Goal: Task Accomplishment & Management: Use online tool/utility

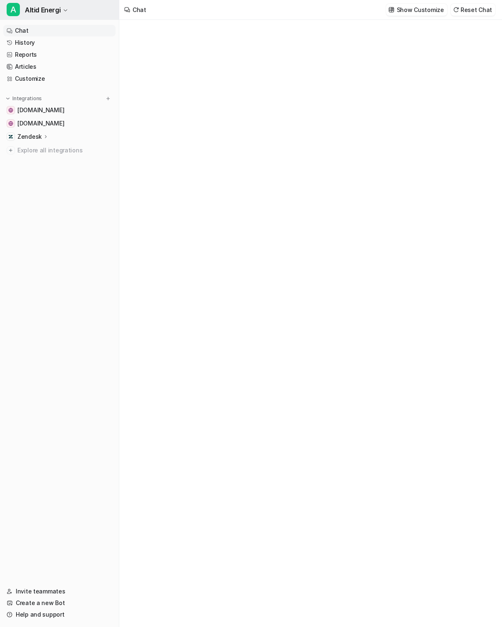
type textarea "**********"
click at [66, 8] on icon "button" at bounding box center [65, 10] width 5 height 5
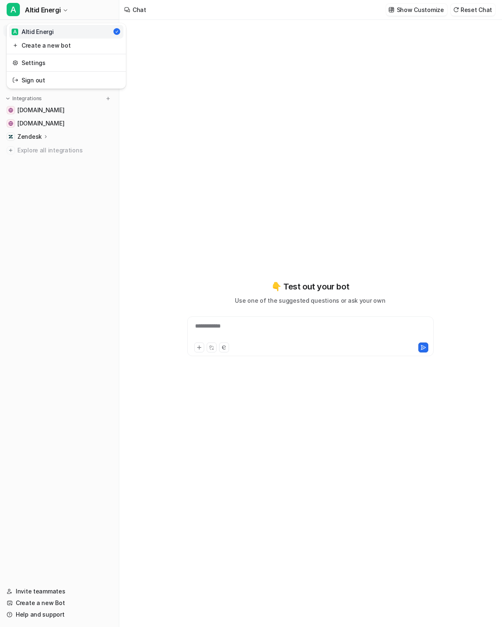
click at [103, 174] on div "A Altid Energi A Altid Energi Create a new bot Settings Sign out Chat History R…" at bounding box center [59, 313] width 119 height 627
click at [44, 106] on span "[DOMAIN_NAME]" at bounding box center [40, 110] width 47 height 8
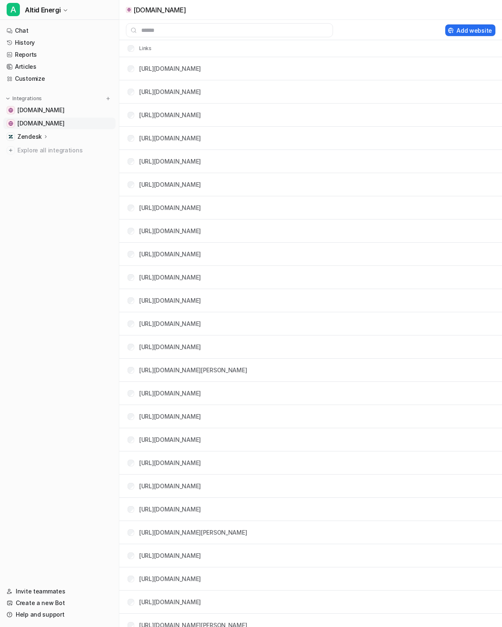
click at [52, 124] on span "[DOMAIN_NAME]" at bounding box center [40, 123] width 47 height 8
click at [47, 121] on span "[DOMAIN_NAME]" at bounding box center [40, 123] width 47 height 8
click at [35, 136] on p "Zendesk" at bounding box center [29, 137] width 24 height 8
click at [39, 147] on p "Overview" at bounding box center [37, 149] width 27 height 8
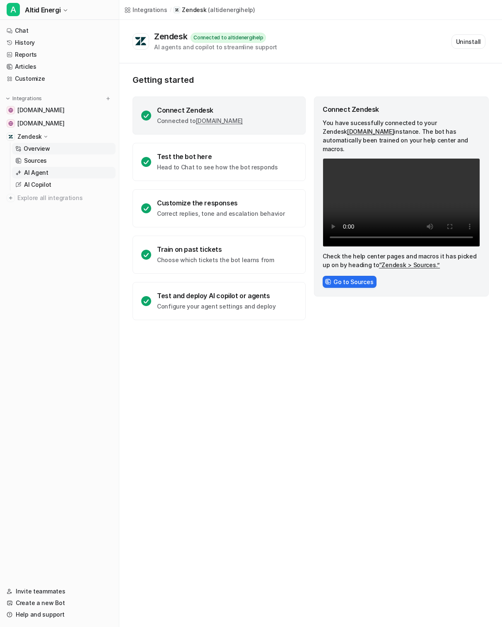
click at [51, 176] on link "AI Agent" at bounding box center [64, 173] width 104 height 12
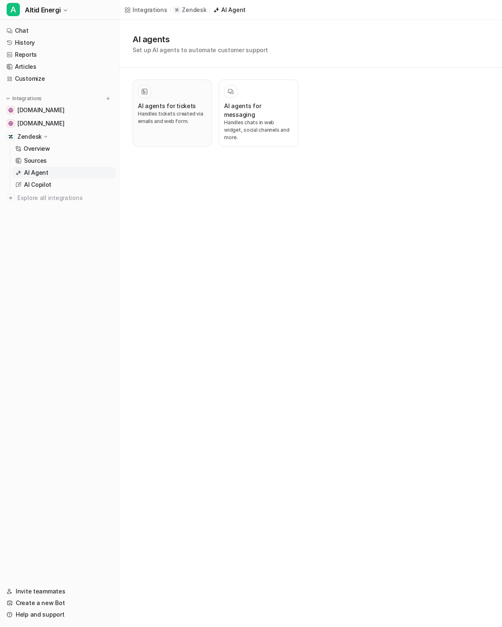
click at [189, 104] on h3 "AI agents for tickets" at bounding box center [167, 106] width 58 height 9
click at [249, 101] on div "AI agents for messaging Handles chats in web widget, social channels and more." at bounding box center [258, 113] width 69 height 56
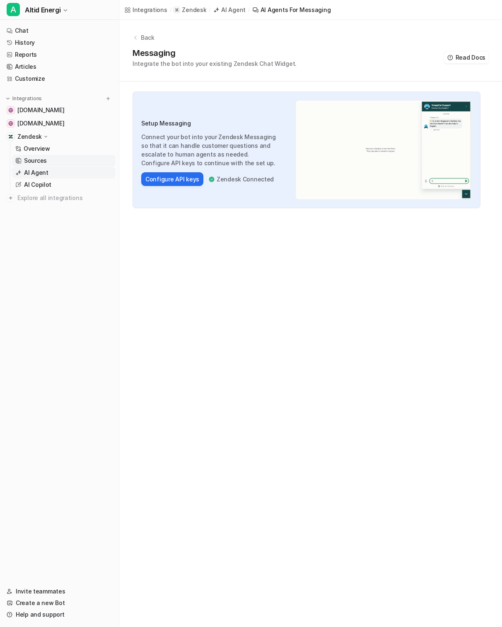
click at [61, 157] on link "Sources" at bounding box center [64, 161] width 104 height 12
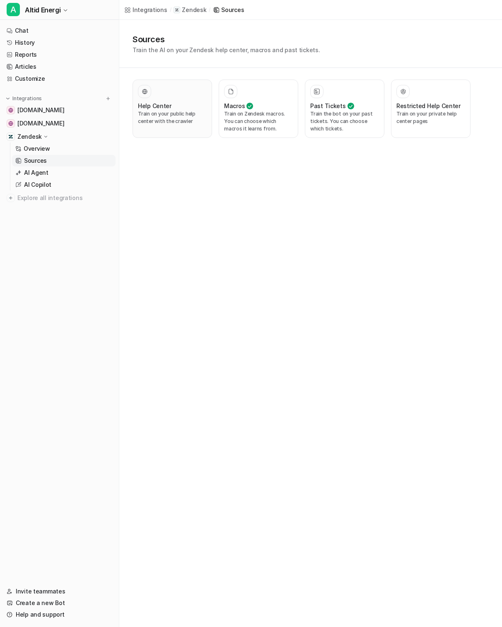
click at [165, 116] on p "Train on your public help center with the crawler" at bounding box center [172, 117] width 69 height 15
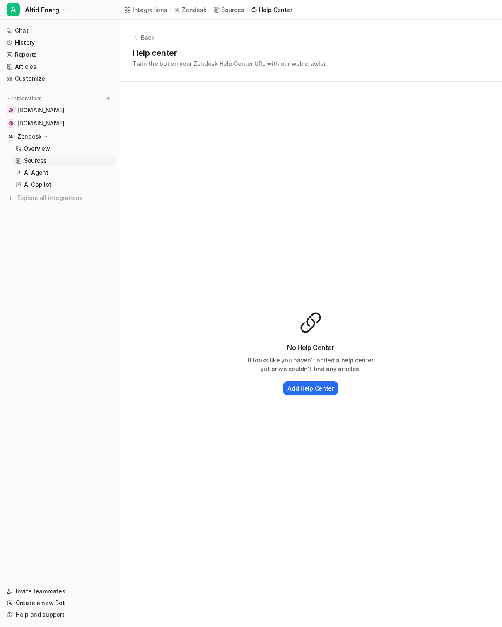
click at [138, 39] on icon at bounding box center [136, 38] width 6 height 6
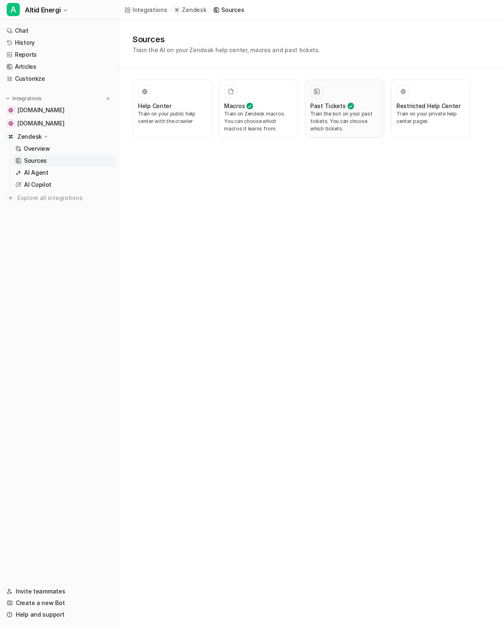
click at [309, 117] on button "Past Tickets Train the bot on your past tickets. You can choose which tickets." at bounding box center [345, 109] width 80 height 58
